Goal: Complete application form: Complete application form

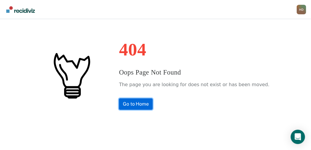
click at [137, 102] on link "Go to Home" at bounding box center [136, 103] width 34 height 11
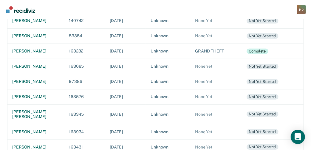
scroll to position [179, 0]
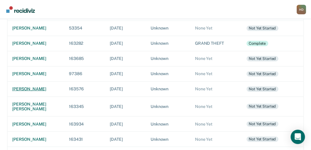
click at [28, 90] on div "adan nungaray" at bounding box center [35, 88] width 47 height 5
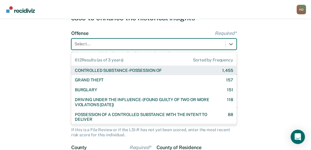
click at [158, 50] on div "612 results available. Use Up and Down to choose options, press Enter to select…" at bounding box center [153, 43] width 165 height 11
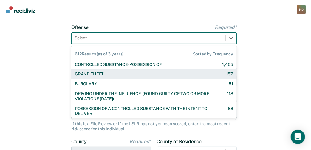
scroll to position [42, 0]
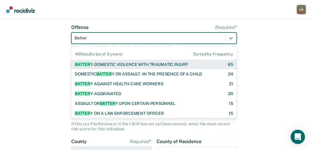
type input "Battery"
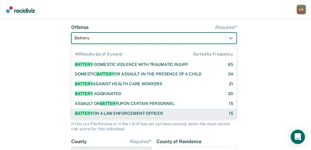
click at [149, 111] on div "BATTERY ON A LAW ENFORCEMENT OFFICER" at bounding box center [119, 113] width 88 height 5
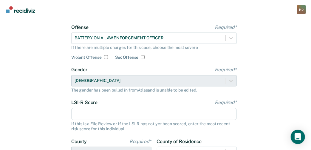
click at [84, 114] on input "LSI-R Score Required*" at bounding box center [153, 114] width 165 height 13
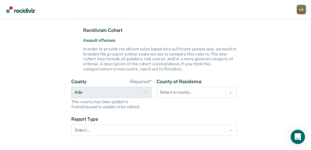
scroll to position [161, 0]
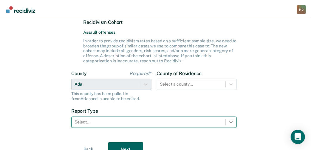
type input "24"
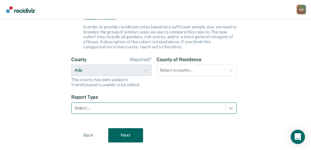
click at [227, 114] on div "Select..." at bounding box center [153, 107] width 165 height 11
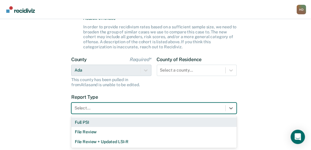
click at [92, 121] on div "Full PSI" at bounding box center [153, 122] width 165 height 10
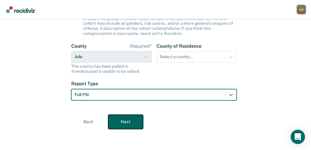
click at [136, 118] on button "Next" at bounding box center [125, 122] width 35 height 14
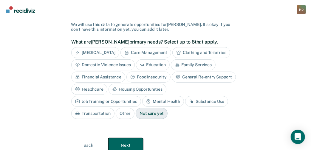
scroll to position [32, 0]
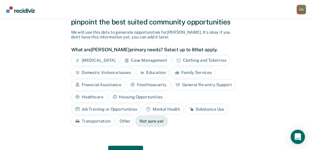
click at [187, 84] on div "General Re-entry Support" at bounding box center [204, 84] width 64 height 11
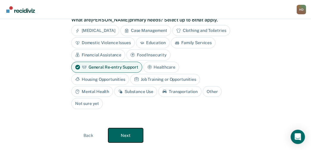
click at [134, 128] on button "Next" at bounding box center [125, 135] width 35 height 14
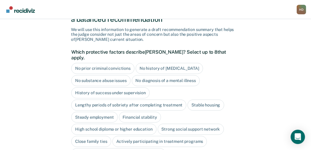
scroll to position [42, 0]
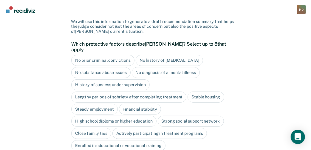
click at [207, 91] on div "Stable housing" at bounding box center [205, 96] width 36 height 11
click at [106, 104] on div "Steady employment" at bounding box center [94, 109] width 46 height 11
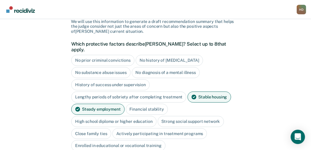
click at [144, 104] on div "Financial stability" at bounding box center [147, 109] width 42 height 11
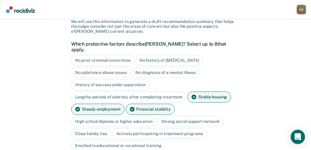
click at [140, 116] on div "High school diploma or higher education" at bounding box center [113, 121] width 85 height 11
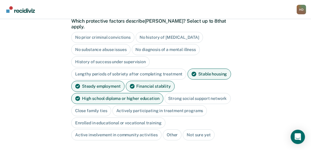
scroll to position [72, 0]
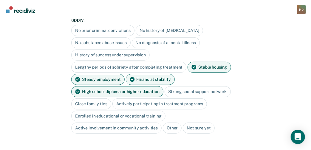
click at [177, 98] on div "Actively participating in treatment programs" at bounding box center [159, 103] width 95 height 11
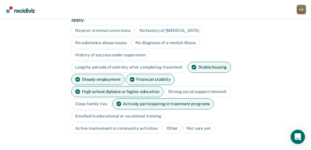
click at [132, 123] on div "Active involvement in community activities" at bounding box center [116, 128] width 90 height 11
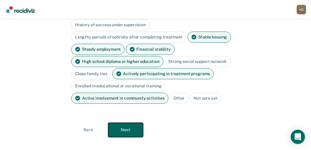
click at [130, 123] on button "Next" at bounding box center [125, 130] width 35 height 14
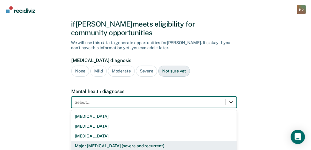
scroll to position [73, 0]
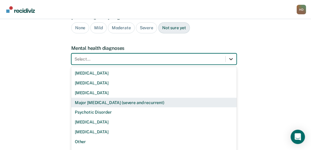
click at [228, 65] on div "9 results available. Use Up and Down to choose options, press Enter to select t…" at bounding box center [153, 58] width 165 height 11
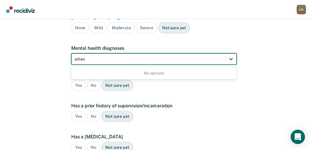
type input "atten"
click at [228, 93] on form "Substance use disorder diagnosis None Mild Moderate Severe Not sure yet Mental …" at bounding box center [153, 120] width 165 height 212
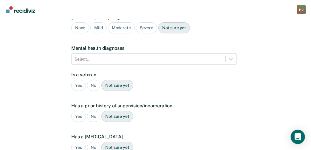
click at [94, 80] on div "No" at bounding box center [93, 85] width 13 height 11
click at [79, 111] on div "Yes" at bounding box center [78, 116] width 15 height 11
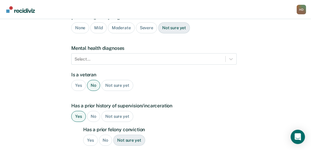
click at [104, 135] on div "No" at bounding box center [105, 140] width 13 height 11
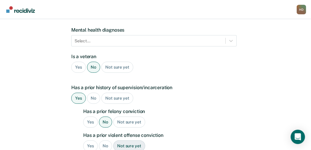
scroll to position [102, 0]
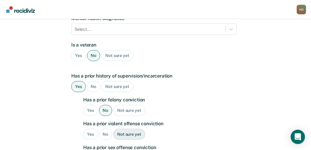
click at [103, 129] on div "No" at bounding box center [105, 134] width 13 height 11
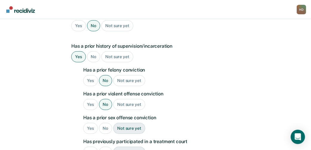
click at [103, 123] on div "No" at bounding box center [105, 128] width 13 height 11
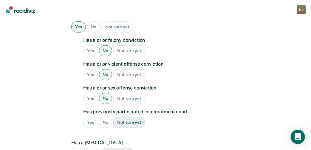
click at [105, 117] on div "No" at bounding box center [105, 122] width 13 height 11
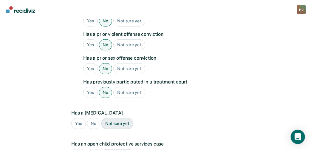
click at [95, 118] on div "No" at bounding box center [93, 123] width 13 height 11
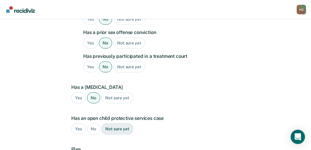
scroll to position [222, 0]
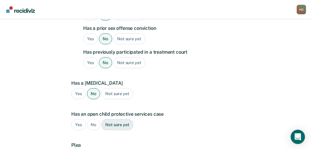
click at [94, 119] on div "No" at bounding box center [93, 124] width 13 height 11
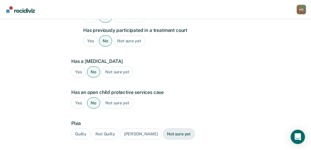
scroll to position [251, 0]
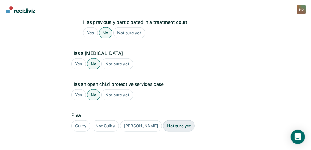
click at [76, 120] on div "Guilty" at bounding box center [80, 125] width 19 height 11
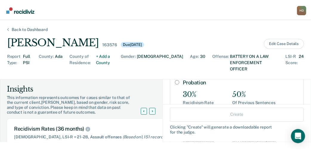
scroll to position [29, 0]
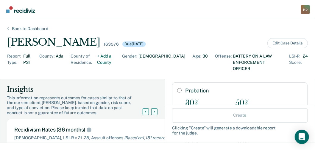
click at [177, 88] on input "Probation" at bounding box center [179, 90] width 4 height 5
radio input "true"
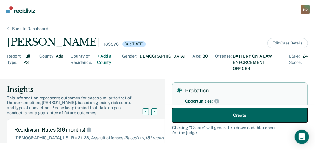
click at [202, 114] on button "Create" at bounding box center [239, 115] width 135 height 14
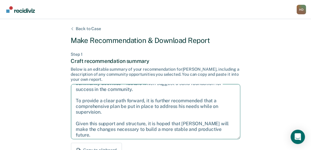
scroll to position [38, 0]
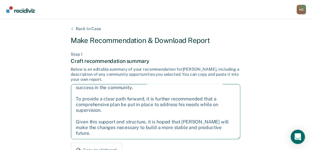
drag, startPoint x: 74, startPoint y: 89, endPoint x: 183, endPoint y: 132, distance: 117.2
click at [183, 132] on textarea "After careful consideration of the details of this case, it is recommended that…" at bounding box center [155, 111] width 169 height 55
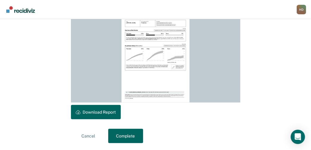
scroll to position [189, 0]
click at [107, 111] on button "Download Report" at bounding box center [96, 112] width 50 height 14
click at [105, 110] on button "Download Report" at bounding box center [96, 112] width 50 height 14
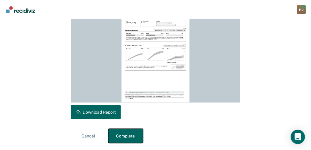
click at [132, 135] on button "Complete" at bounding box center [125, 136] width 35 height 14
